Goal: Information Seeking & Learning: Learn about a topic

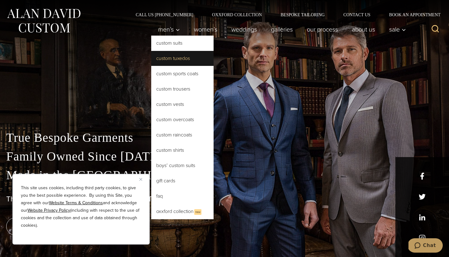
click at [169, 56] on link "Custom Tuxedos" at bounding box center [182, 58] width 62 height 15
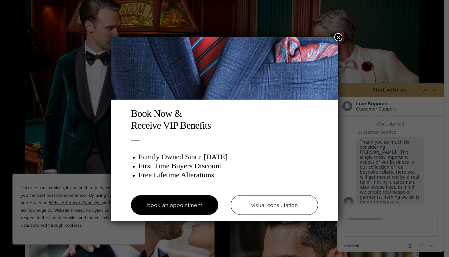
click at [341, 38] on button "×" at bounding box center [339, 37] width 8 height 8
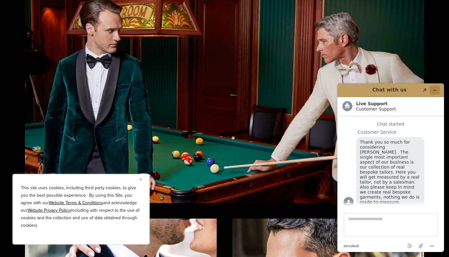
click at [435, 90] on icon "Minimize widget" at bounding box center [435, 90] width 4 height 4
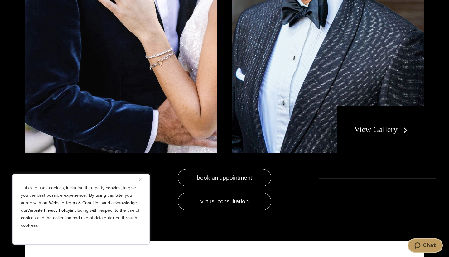
scroll to position [1311, 0]
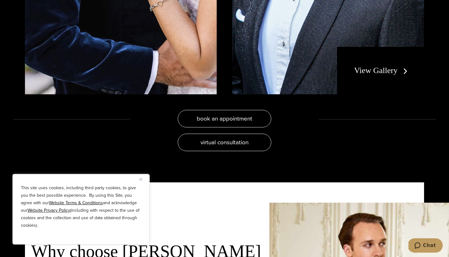
click at [386, 74] on link "View Gallery" at bounding box center [383, 70] width 56 height 9
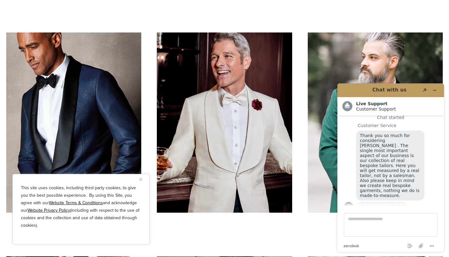
scroll to position [994, 0]
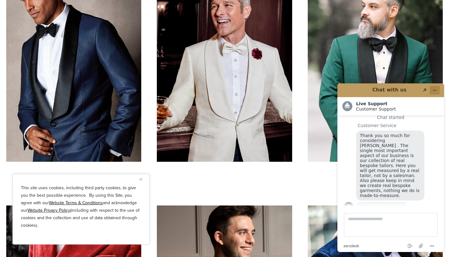
click at [438, 92] on button "Minimize widget" at bounding box center [435, 90] width 10 height 9
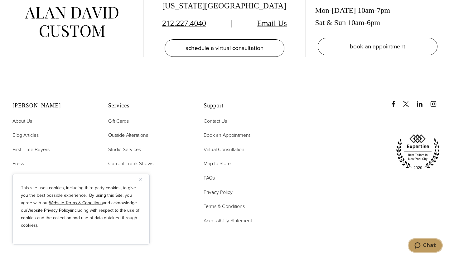
scroll to position [3114, 0]
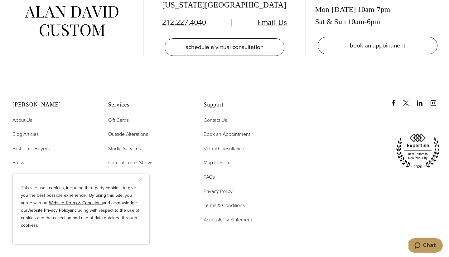
click at [213, 174] on span "FAQs" at bounding box center [209, 176] width 11 height 7
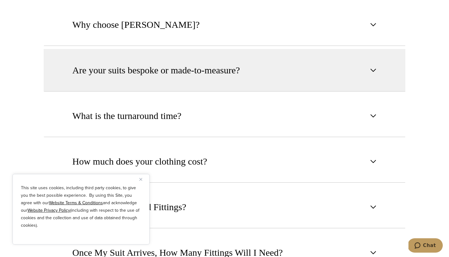
scroll to position [370, 0]
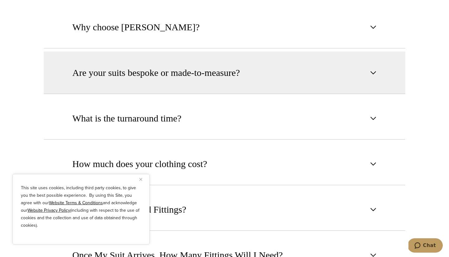
click at [270, 90] on button "Are your suits bespoke or made-to-measure?" at bounding box center [225, 73] width 362 height 42
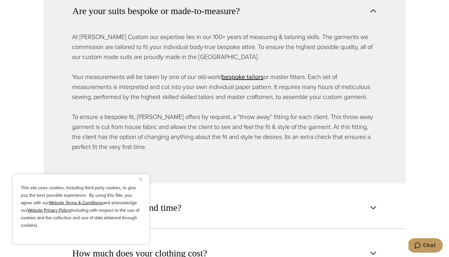
scroll to position [432, 0]
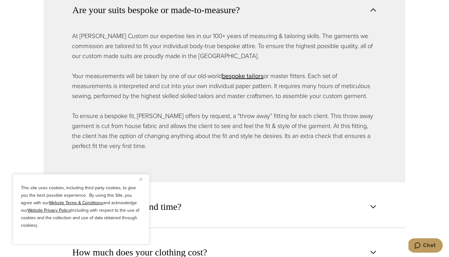
click at [384, 10] on button "Are your suits bespoke or made-to-measure?" at bounding box center [225, 10] width 362 height 42
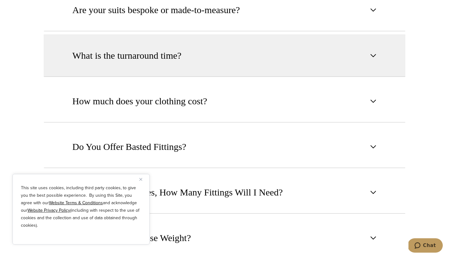
click at [341, 46] on button "What is the turnaround time?" at bounding box center [225, 55] width 362 height 42
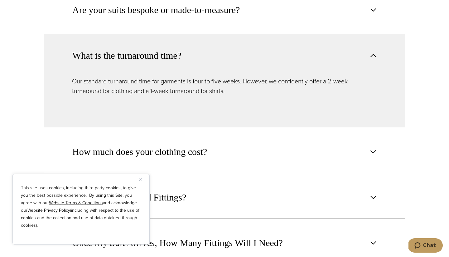
click at [341, 46] on button "What is the turnaround time?" at bounding box center [225, 55] width 362 height 42
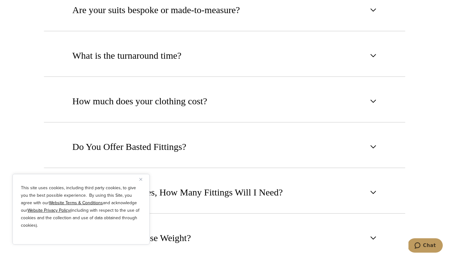
click at [141, 180] on img "Close" at bounding box center [141, 179] width 3 height 3
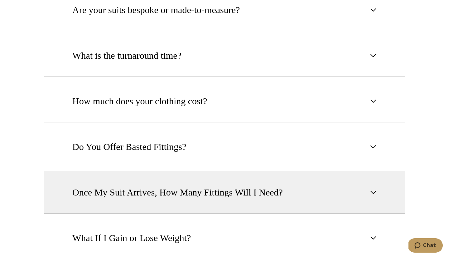
scroll to position [492, 0]
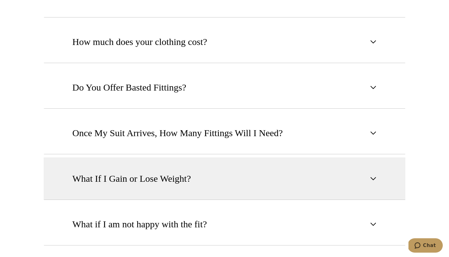
click at [161, 177] on span "What If I Gain or Lose Weight?" at bounding box center [131, 179] width 119 height 14
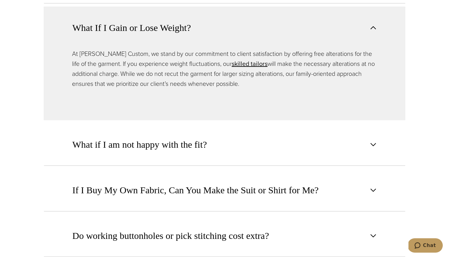
scroll to position [643, 0]
